Goal: Transaction & Acquisition: Purchase product/service

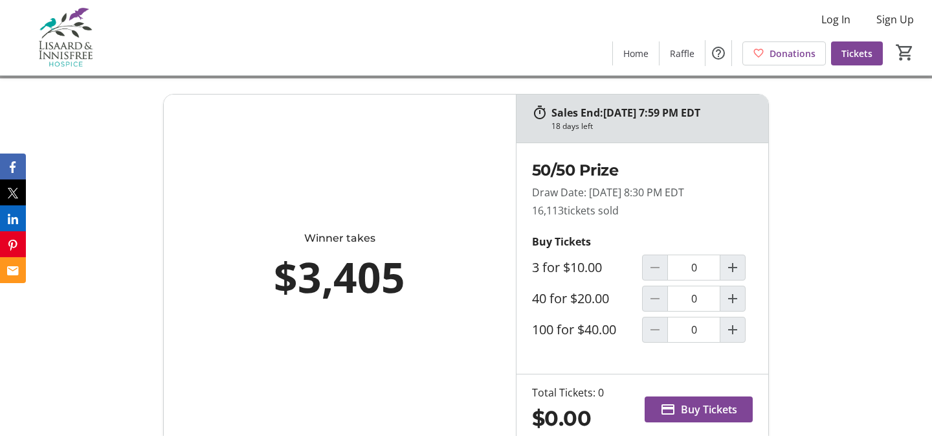
scroll to position [488, 0]
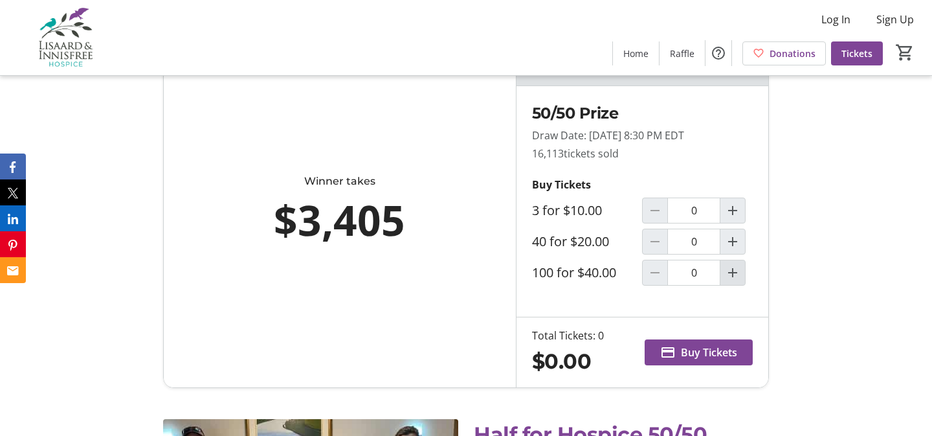
click at [739, 280] on mat-icon "Increment by one" at bounding box center [733, 273] width 16 height 16
click at [606, 317] on div "50/50 Prize Draw Date: [DATE] 8:30 PM EDT 16,113 tickets sold Buy Tickets 3 for…" at bounding box center [643, 201] width 252 height 231
type input "1"
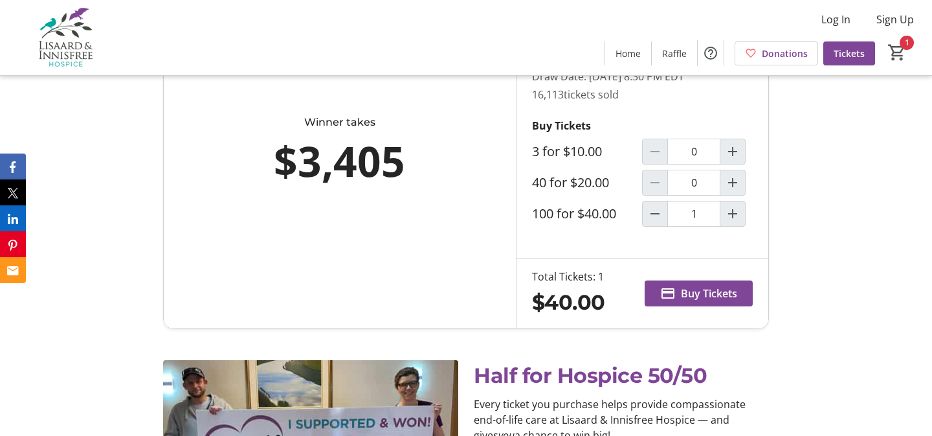
scroll to position [560, 0]
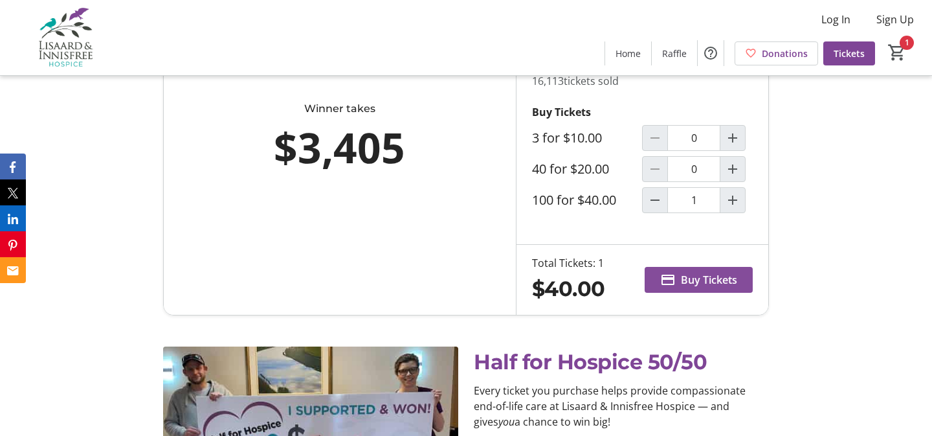
click at [694, 288] on span "Buy Tickets" at bounding box center [709, 280] width 56 height 16
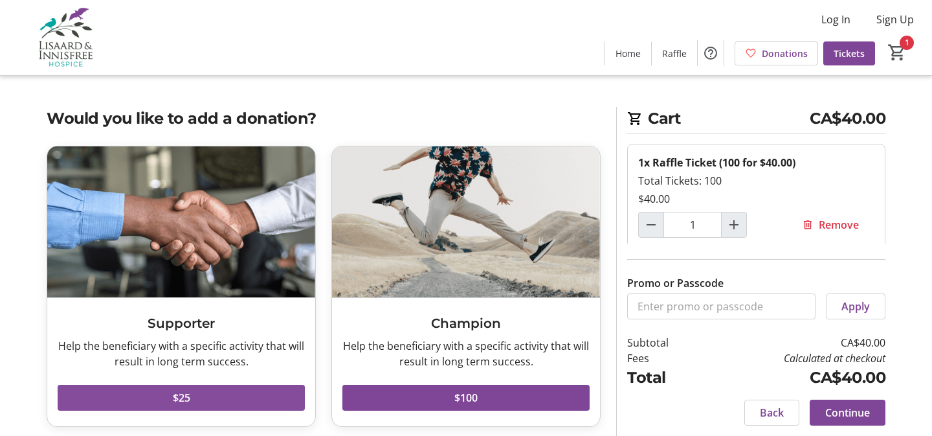
click at [169, 403] on span at bounding box center [181, 397] width 247 height 31
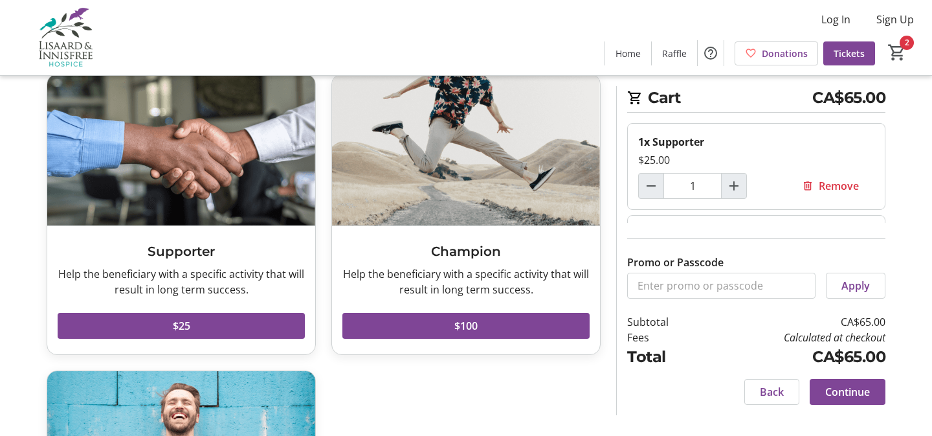
scroll to position [79, 0]
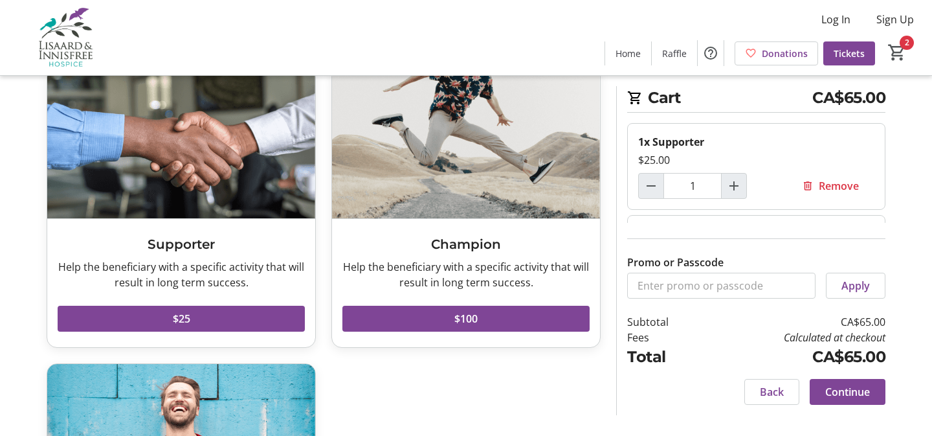
click at [841, 389] on span "Continue" at bounding box center [848, 392] width 45 height 16
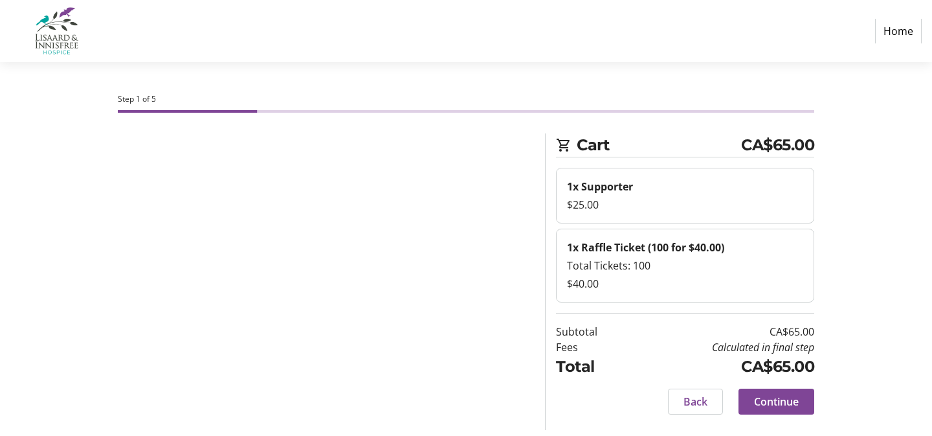
select select "CA"
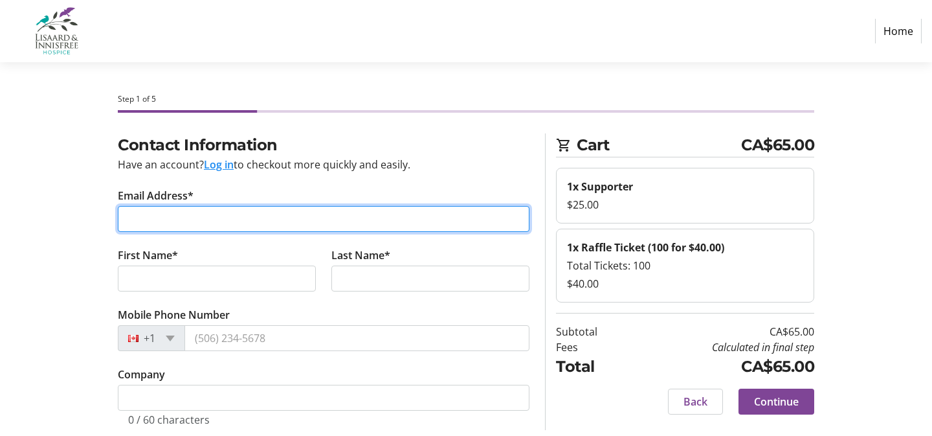
click at [398, 218] on input "Email Address*" at bounding box center [324, 219] width 412 height 26
type input "[EMAIL_ADDRESS][DOMAIN_NAME]"
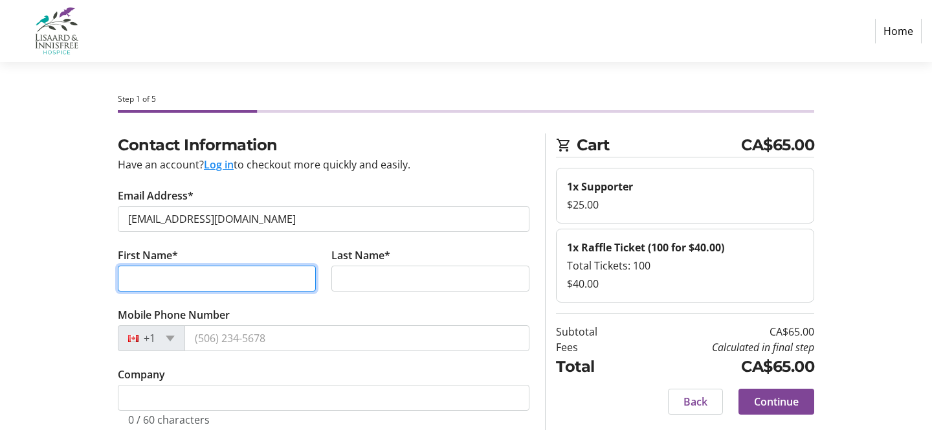
type input "[PERSON_NAME]"
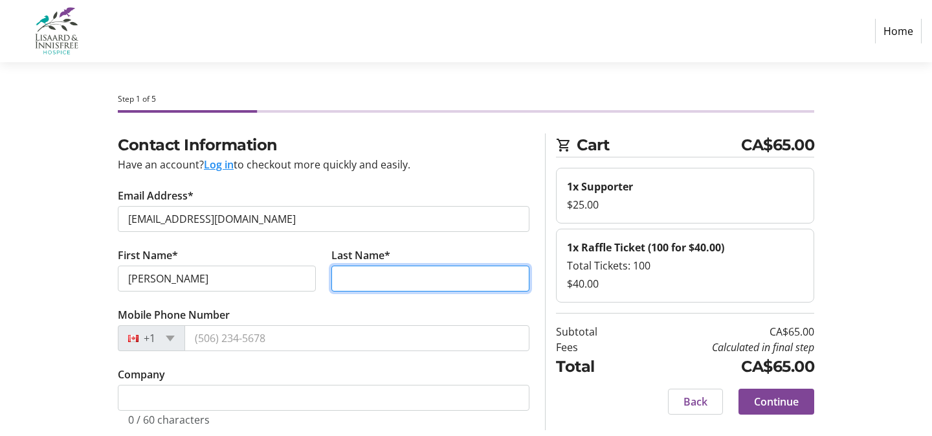
type input "[PERSON_NAME]"
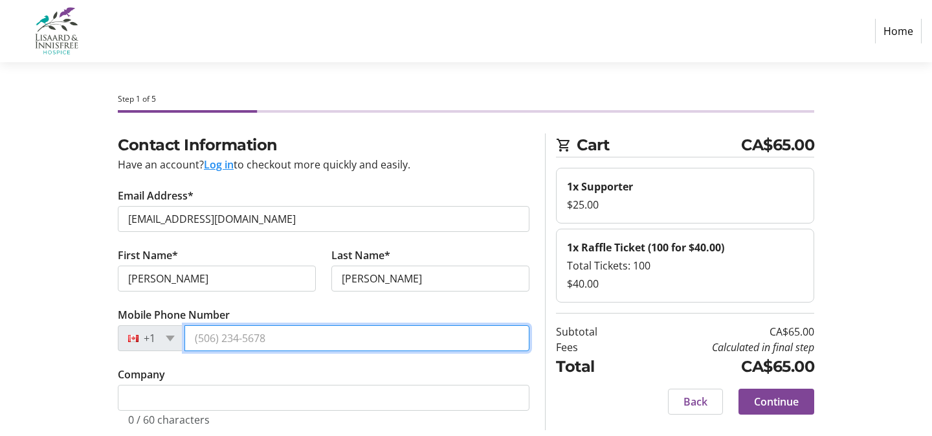
type input "[PHONE_NUMBER]"
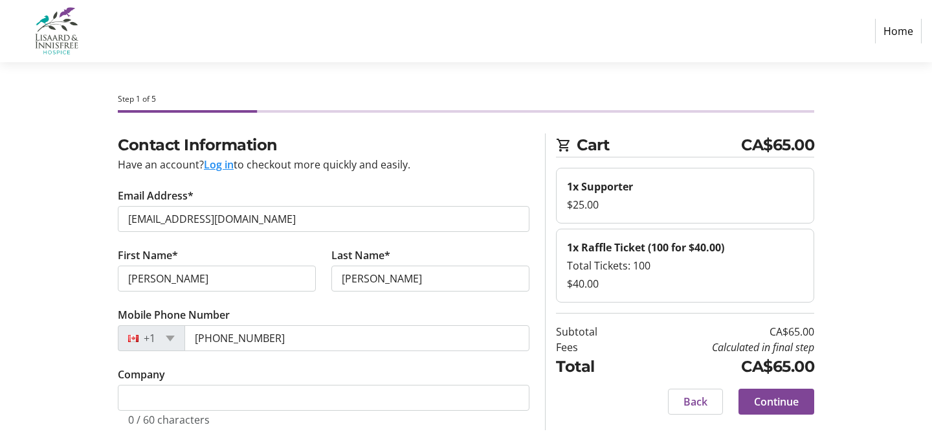
type input "[STREET_ADDRESS]"
type input "[GEOGRAPHIC_DATA]"
select select "ON"
type input "N2L 5W7"
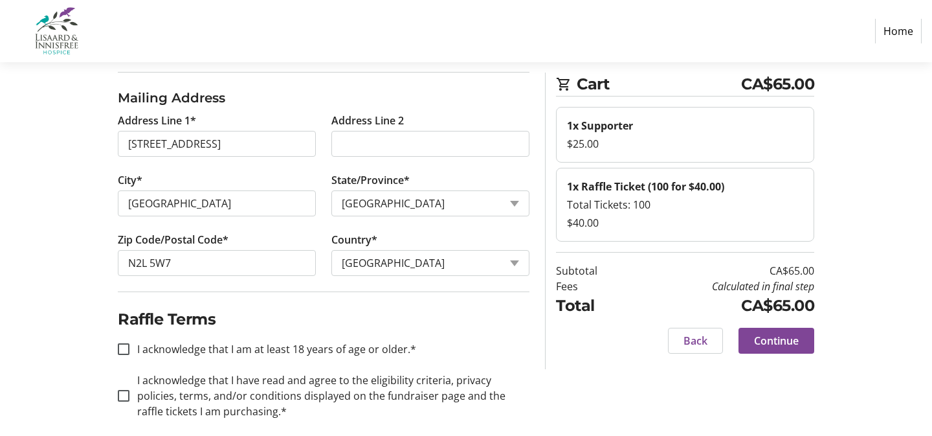
scroll to position [384, 0]
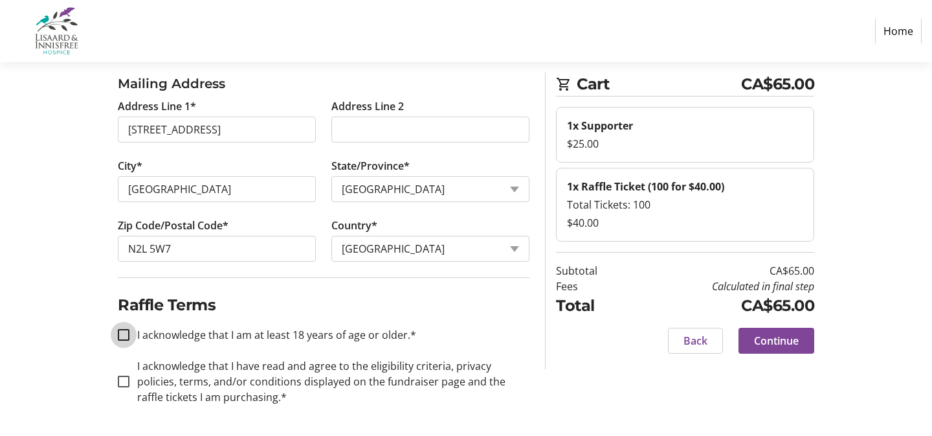
click at [124, 337] on input "I acknowledge that I am at least 18 years of age or older.*" at bounding box center [124, 335] width 12 height 12
checkbox input "true"
click at [118, 381] on input "I acknowledge that I have read and agree to the eligibility criteria, privacy p…" at bounding box center [124, 382] width 12 height 12
checkbox input "true"
click at [786, 346] on span "Continue" at bounding box center [776, 341] width 45 height 16
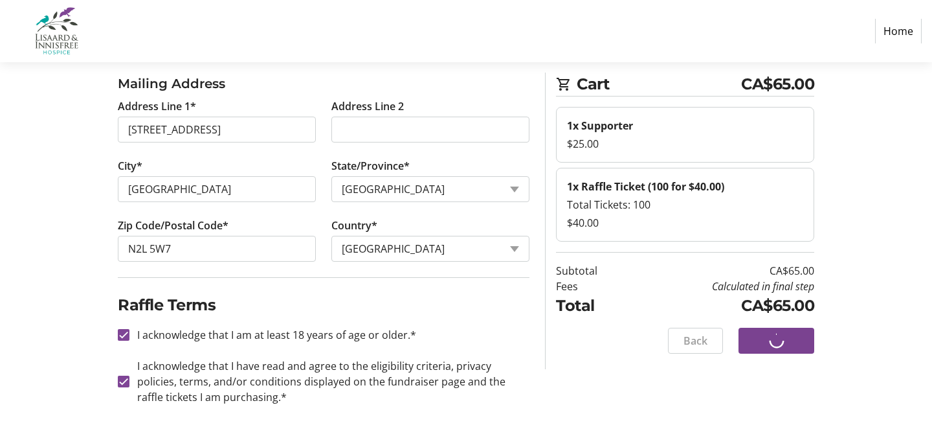
scroll to position [0, 0]
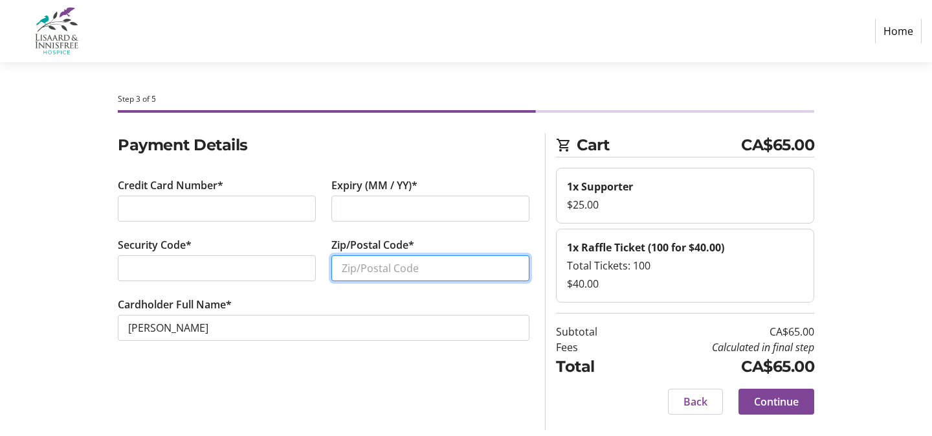
click at [407, 276] on input "Zip/Postal Code*" at bounding box center [431, 268] width 198 height 26
type input "N2L 5W7"
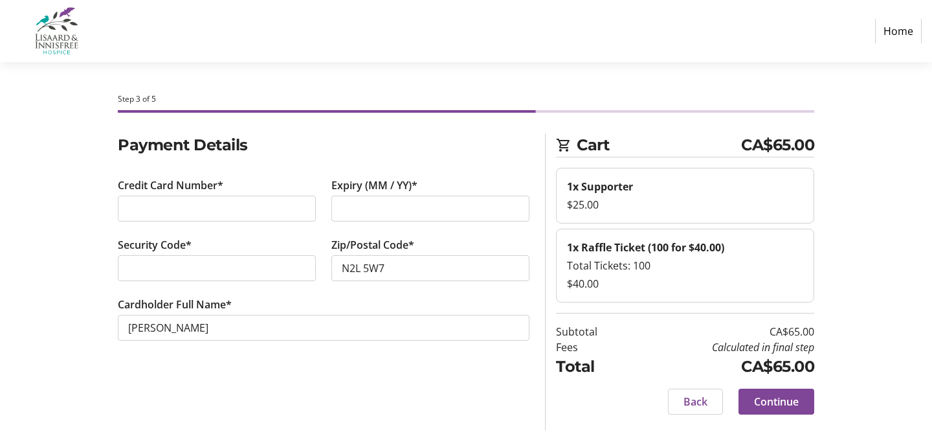
click at [887, 209] on div "Payment Details Credit Card Number* Expiry (MM / YY)* Security Code* Zip/Postal…" at bounding box center [466, 281] width 855 height 297
click at [802, 400] on span at bounding box center [777, 401] width 76 height 31
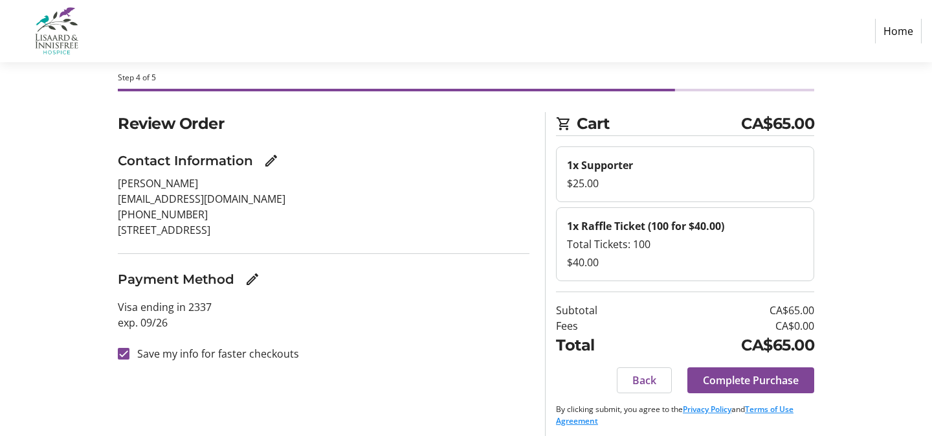
scroll to position [28, 0]
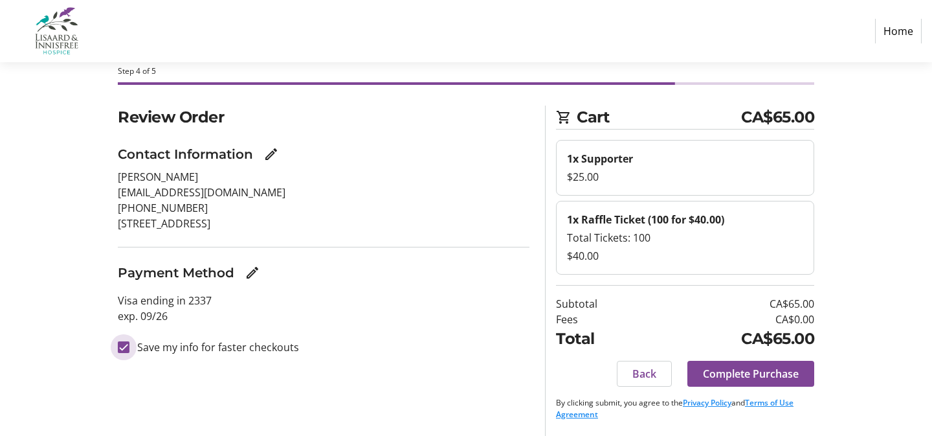
click at [124, 348] on input "Save my info for faster checkouts" at bounding box center [124, 347] width 12 height 12
checkbox input "false"
click at [874, 240] on div "Review Order Contact Information [PERSON_NAME] [EMAIL_ADDRESS][DOMAIN_NAME] [PH…" at bounding box center [466, 271] width 855 height 330
click at [745, 373] on span "Complete Purchase" at bounding box center [751, 374] width 96 height 16
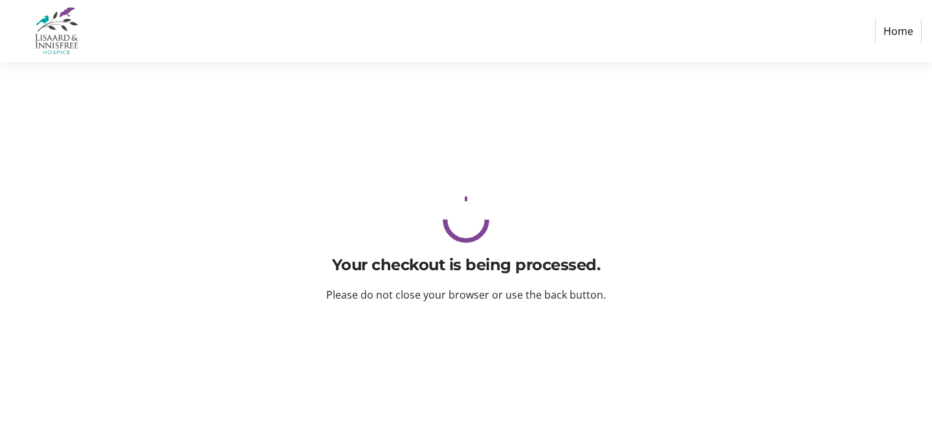
scroll to position [0, 0]
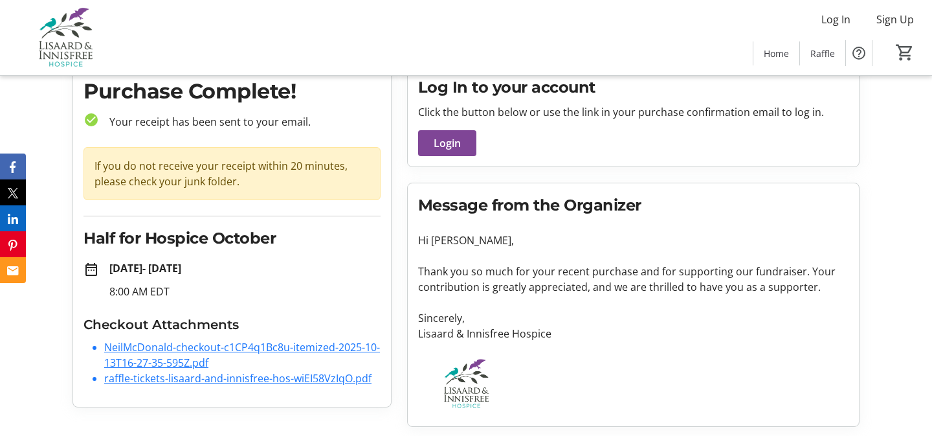
scroll to position [54, 0]
